Goal: Task Accomplishment & Management: Use online tool/utility

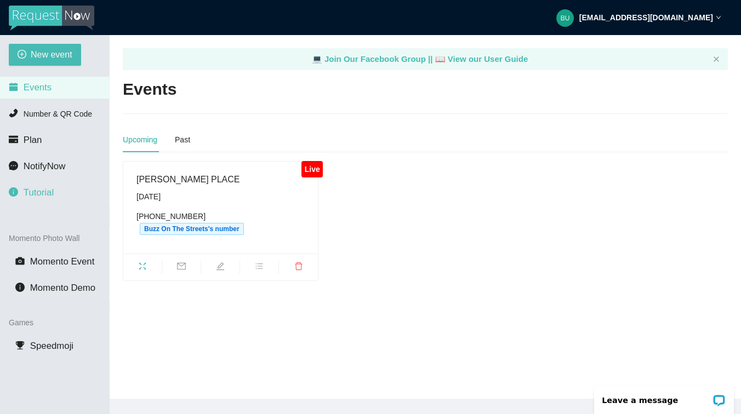
click at [36, 190] on span "Tutorial" at bounding box center [39, 192] width 30 height 10
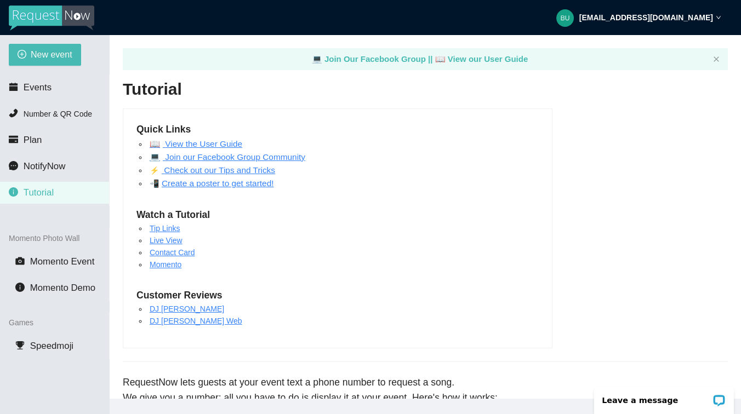
click at [209, 186] on link "Create a poster to get started!" at bounding box center [218, 183] width 112 height 9
click at [44, 87] on span "Events" at bounding box center [38, 87] width 28 height 10
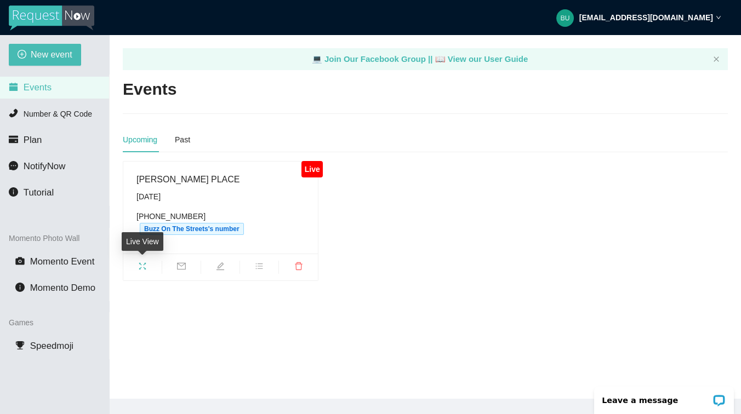
click at [144, 265] on icon "fullscreen" at bounding box center [142, 266] width 9 height 9
